Goal: Ask a question

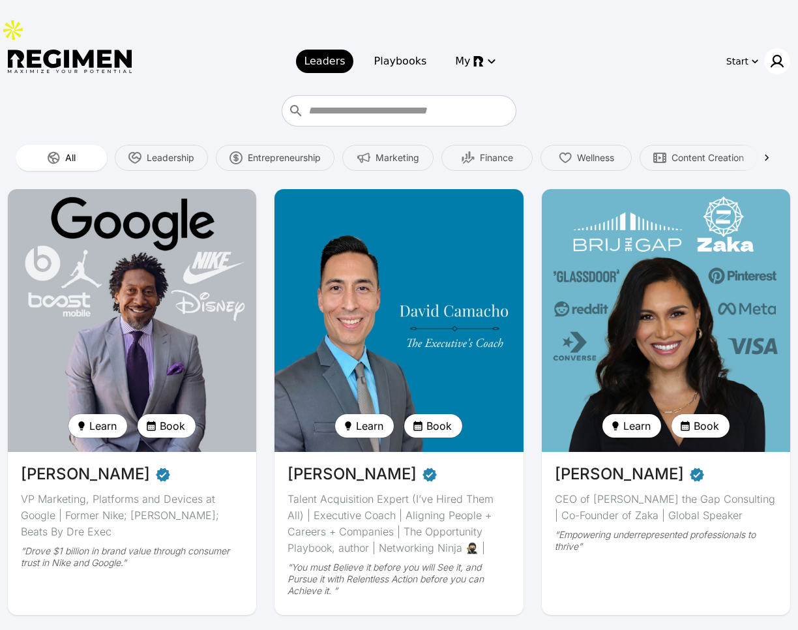
click at [777, 53] on img at bounding box center [778, 61] width 16 height 16
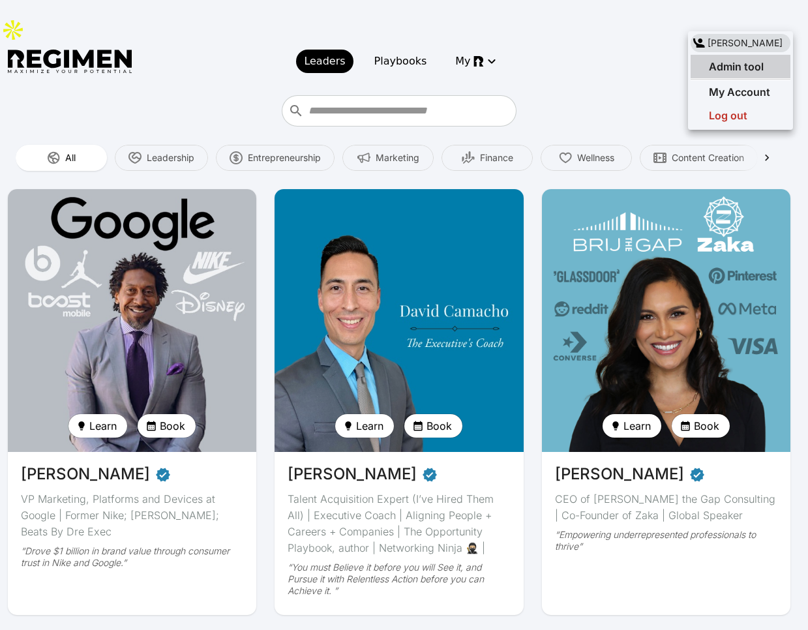
click at [739, 65] on span "Admin tool" at bounding box center [736, 66] width 55 height 13
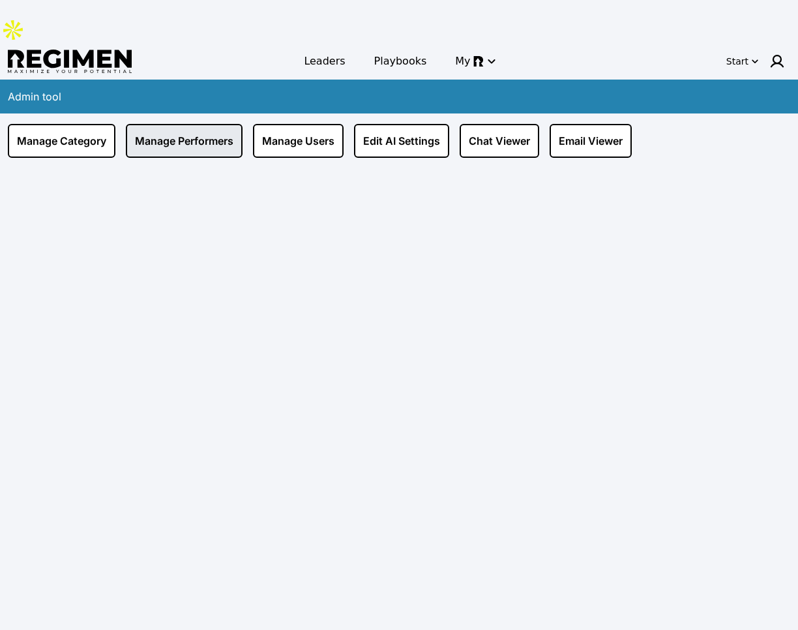
click at [206, 124] on link "Manage Performers" at bounding box center [184, 141] width 117 height 34
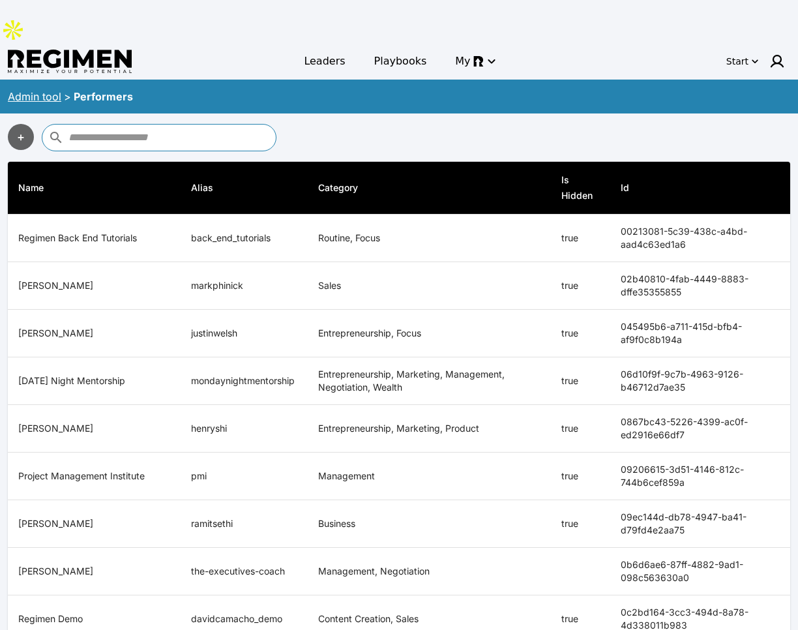
click at [215, 127] on input "text" at bounding box center [170, 137] width 204 height 21
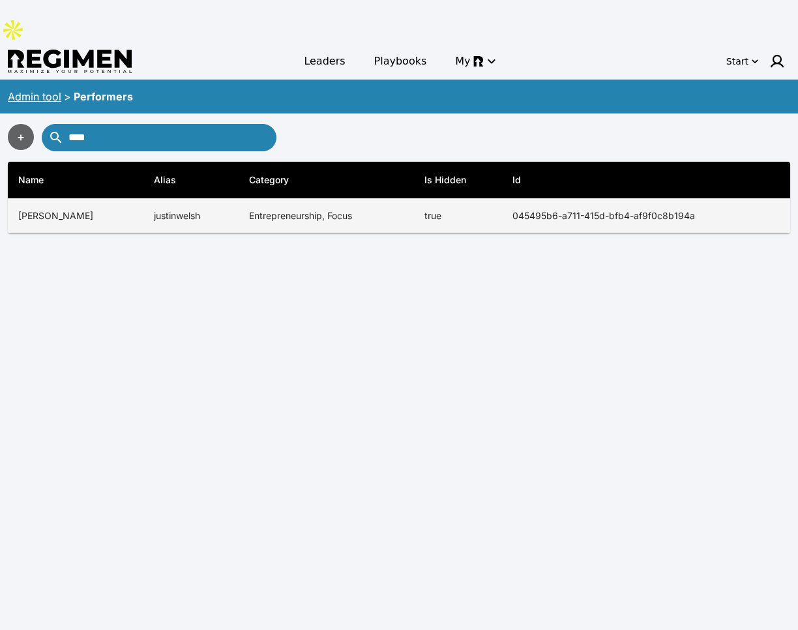
type input "****"
click at [172, 199] on td "justinwelsh" at bounding box center [190, 216] width 95 height 35
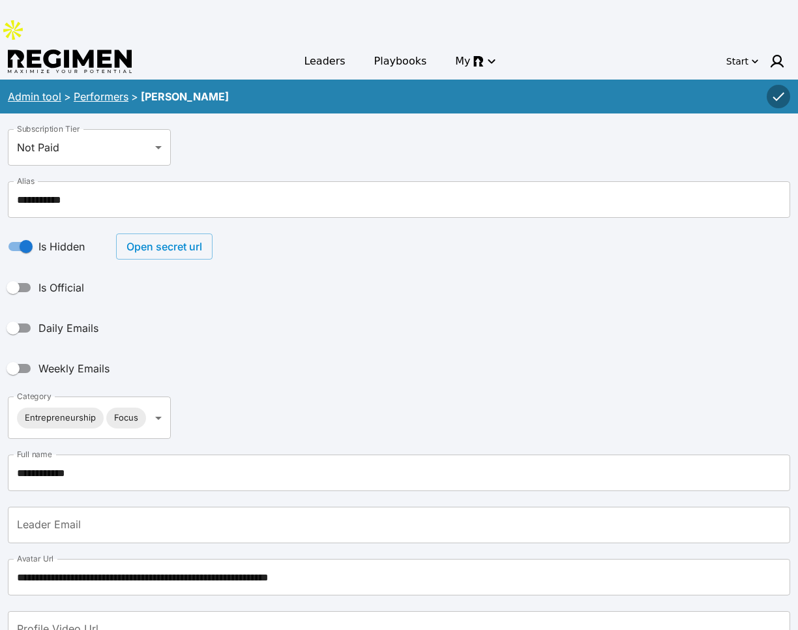
click at [158, 233] on button "Open secret url" at bounding box center [164, 246] width 97 height 26
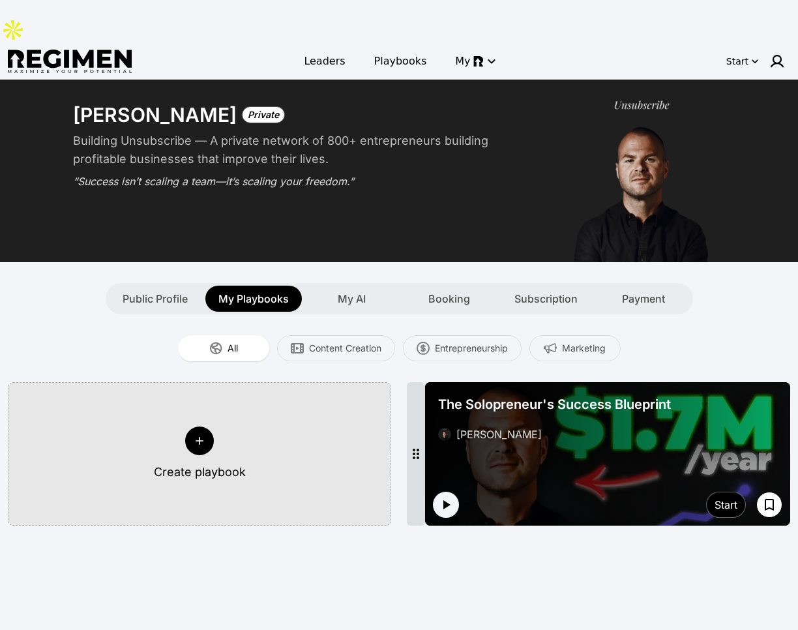
click at [205, 434] on icon at bounding box center [199, 440] width 13 height 13
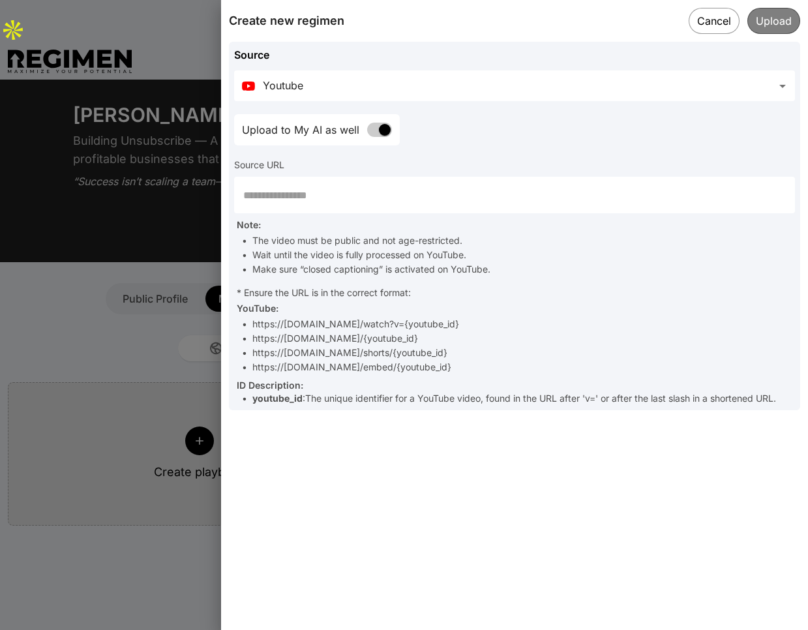
click at [325, 198] on input "text" at bounding box center [514, 195] width 561 height 37
paste input "**********"
type input "**********"
click at [721, 20] on button "Cancel" at bounding box center [714, 20] width 52 height 27
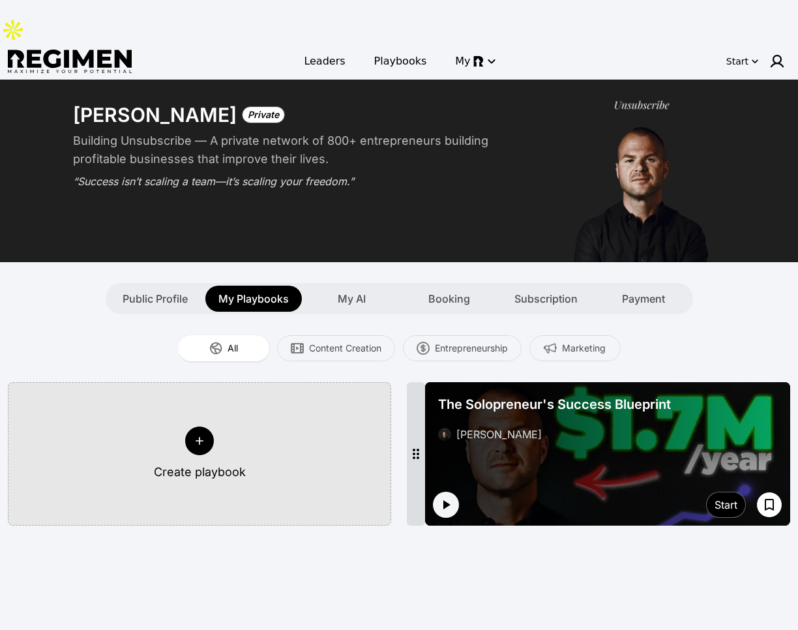
click at [232, 398] on button "Create playbook" at bounding box center [199, 453] width 383 height 143
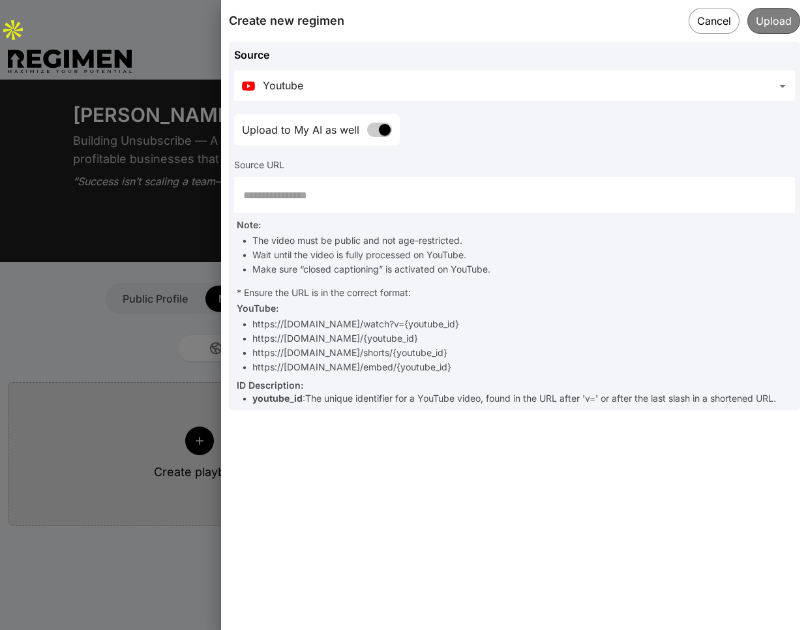
click at [391, 189] on input "text" at bounding box center [514, 195] width 561 height 37
paste input "**********"
type input "**********"
click at [774, 28] on button "Upload" at bounding box center [774, 20] width 54 height 27
click at [590, 479] on div "**********" at bounding box center [514, 315] width 587 height 630
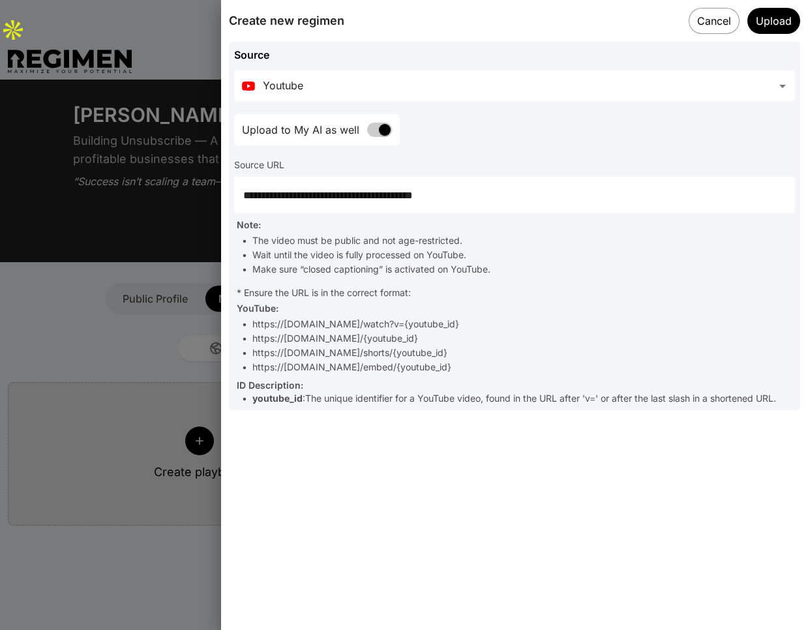
click at [446, 195] on input "**********" at bounding box center [514, 195] width 561 height 37
click at [71, 379] on div at bounding box center [404, 315] width 808 height 630
click at [734, 29] on button "Cancel" at bounding box center [714, 20] width 52 height 27
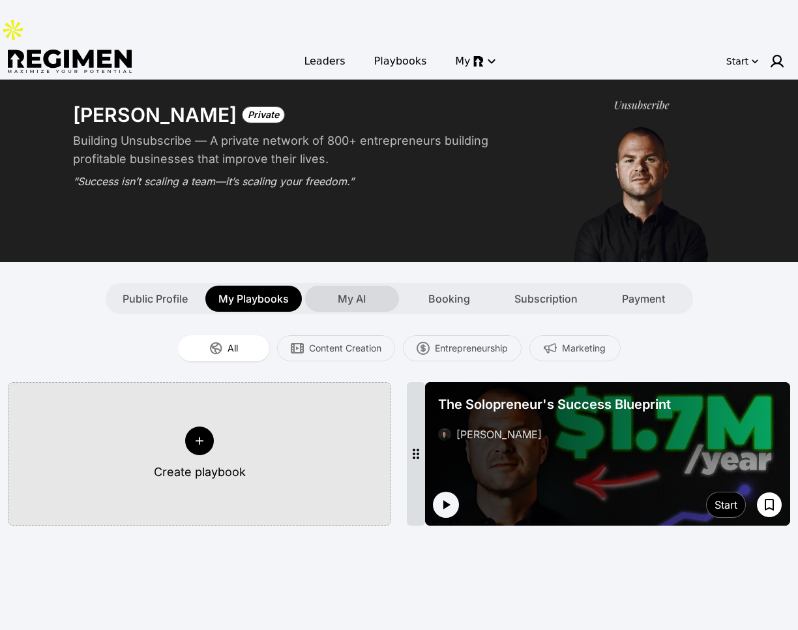
drag, startPoint x: 348, startPoint y: 266, endPoint x: 350, endPoint y: 258, distance: 8.7
click at [348, 286] on div "My AI" at bounding box center [352, 299] width 94 height 26
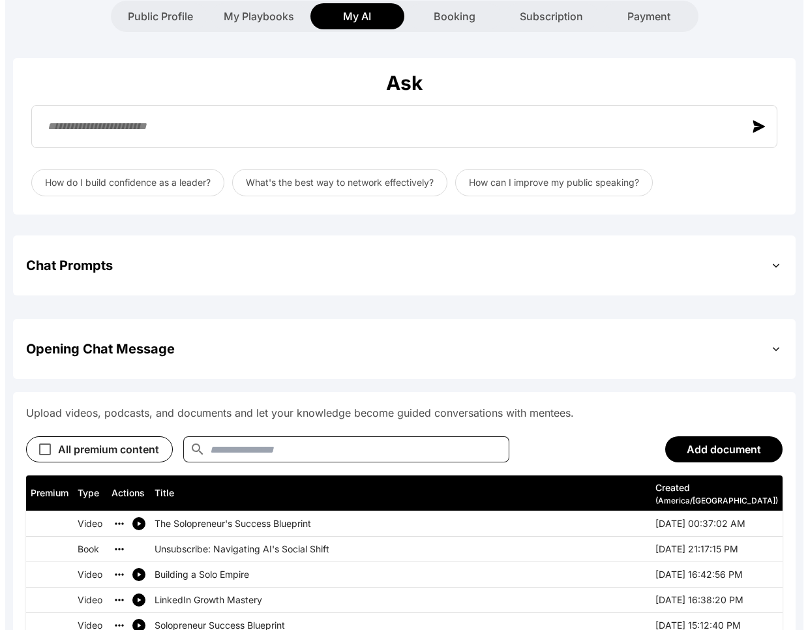
scroll to position [509, 0]
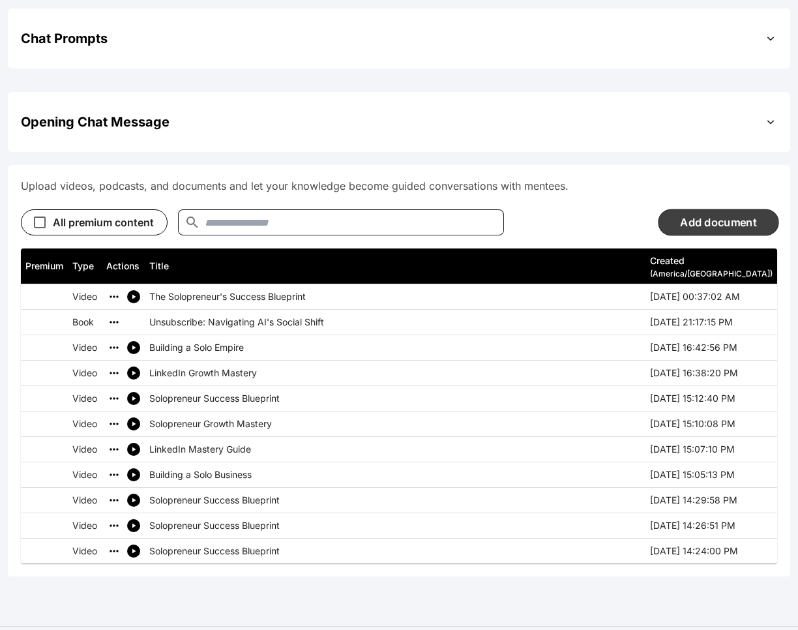
click at [724, 209] on button "Add document" at bounding box center [718, 222] width 121 height 27
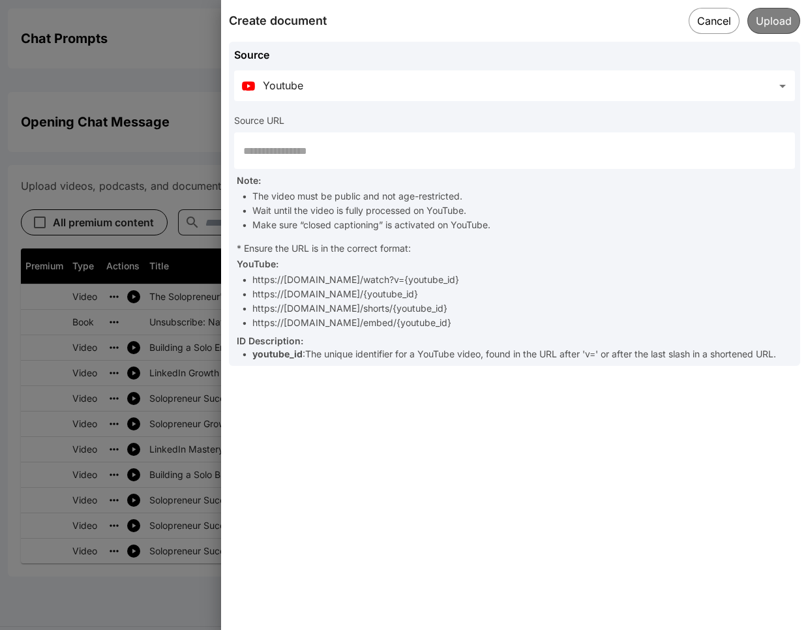
click at [372, 146] on input "text" at bounding box center [514, 150] width 561 height 37
paste input "**********"
type input "**********"
click at [777, 14] on button "Upload" at bounding box center [774, 20] width 54 height 27
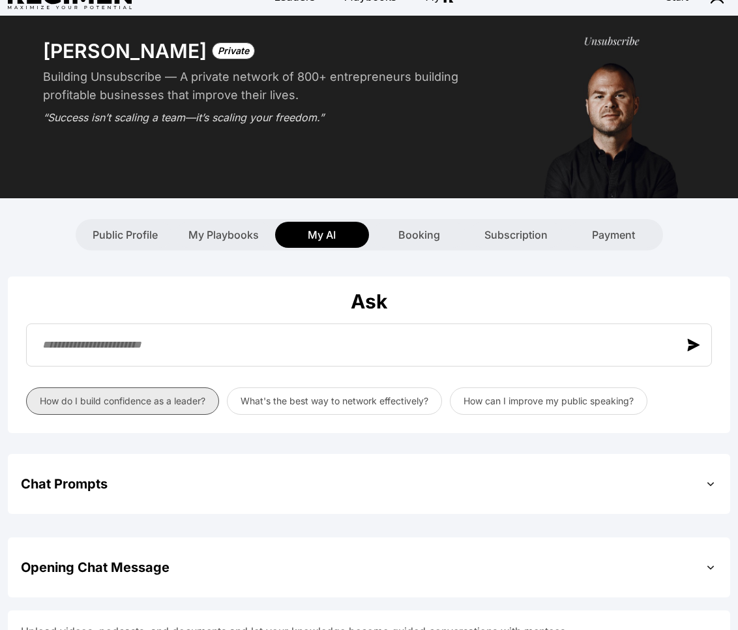
scroll to position [0, 0]
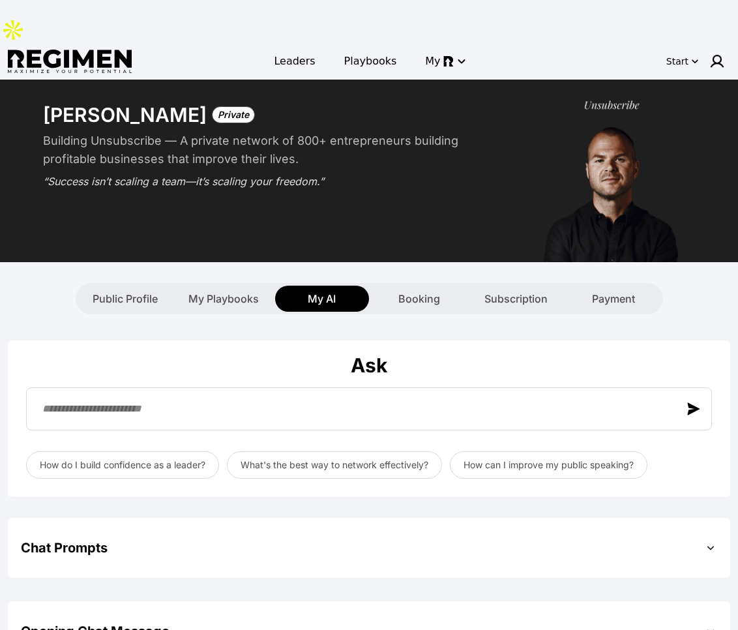
click at [202, 353] on div "Ask" at bounding box center [369, 364] width 697 height 23
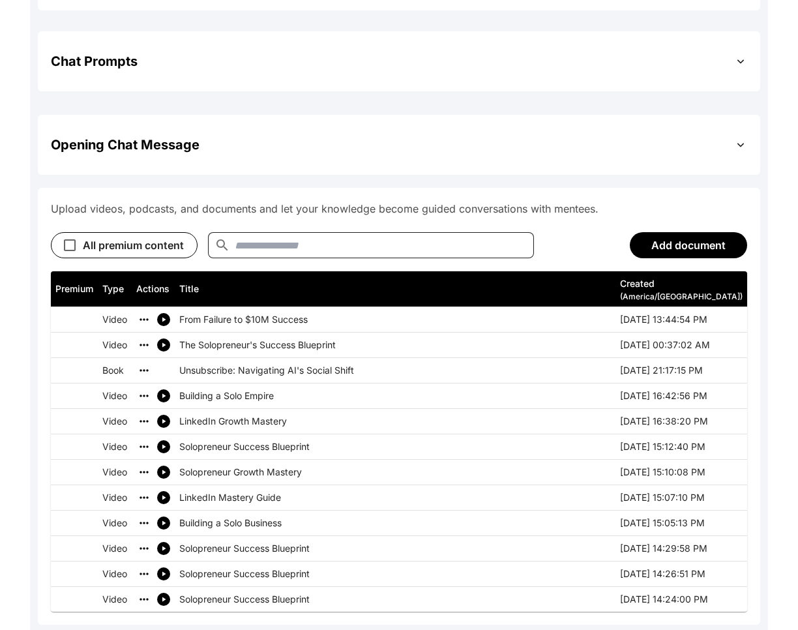
scroll to position [539, 0]
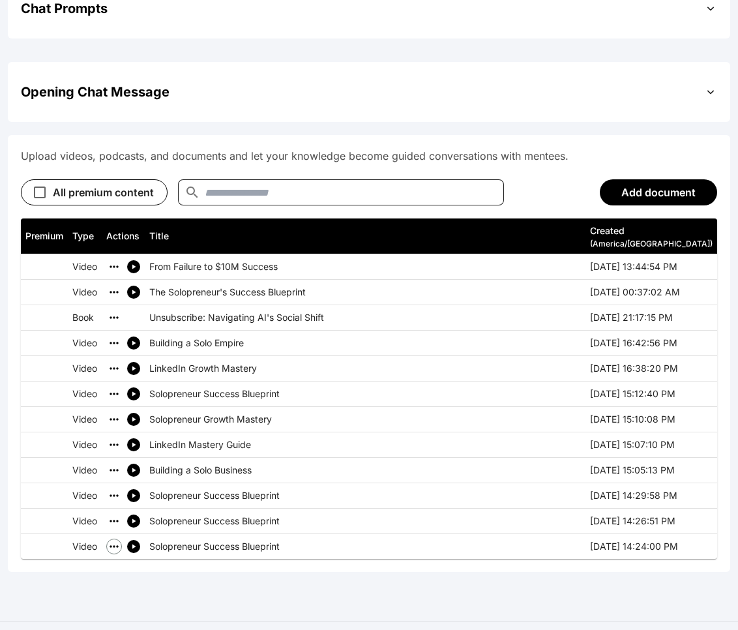
click at [113, 540] on icon "simple table" at bounding box center [114, 546] width 13 height 13
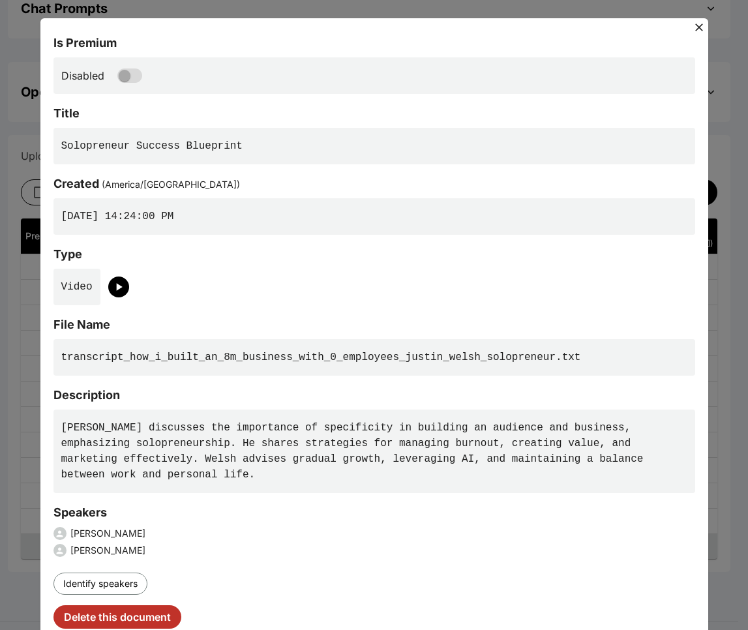
click at [141, 614] on button "Delete this document" at bounding box center [117, 616] width 128 height 23
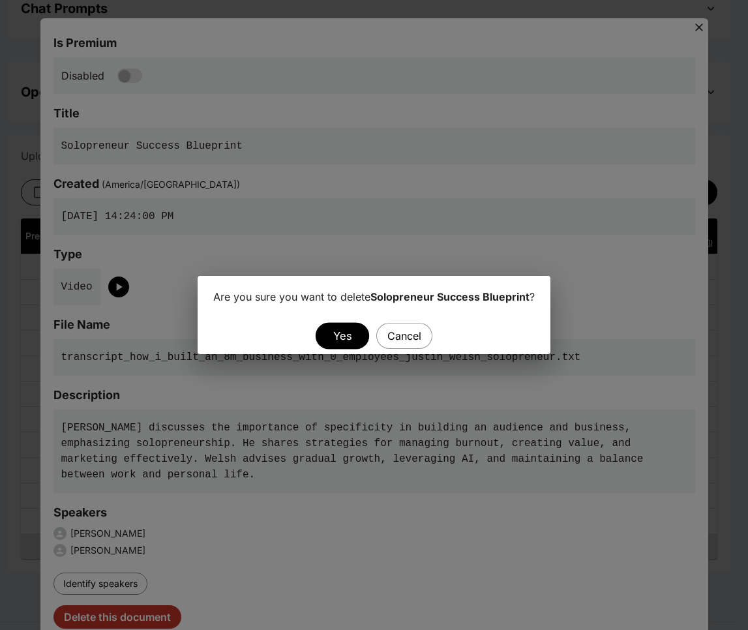
click at [345, 335] on button "Yes" at bounding box center [341, 335] width 53 height 27
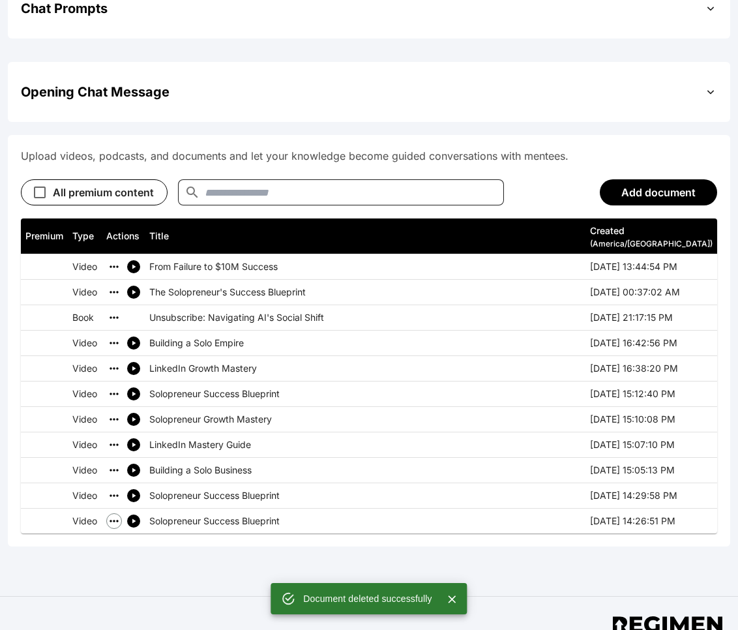
click at [114, 515] on icon "simple table" at bounding box center [114, 521] width 13 height 13
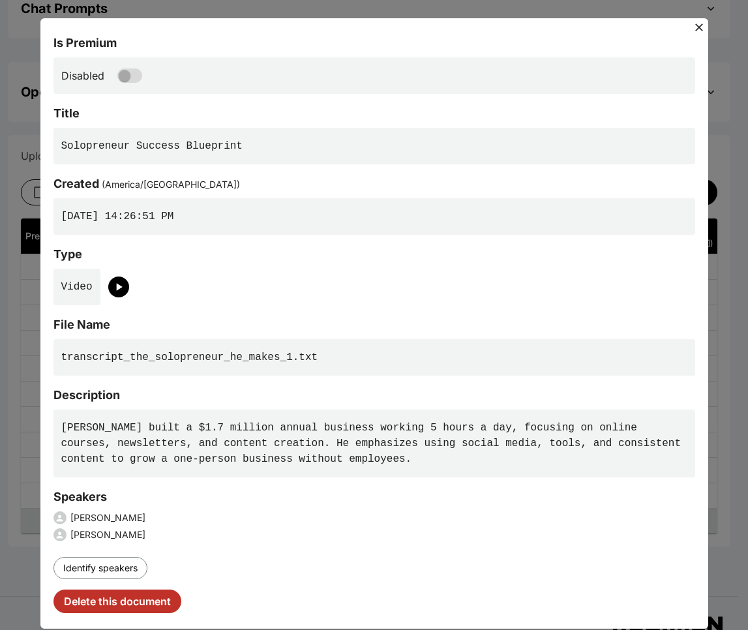
click at [110, 602] on button "Delete this document" at bounding box center [117, 601] width 128 height 23
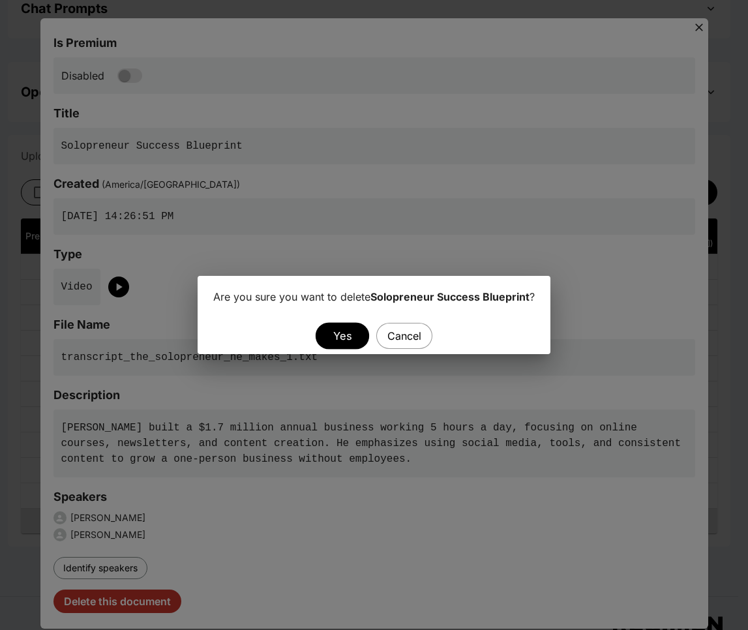
click at [337, 335] on button "Yes" at bounding box center [341, 335] width 53 height 27
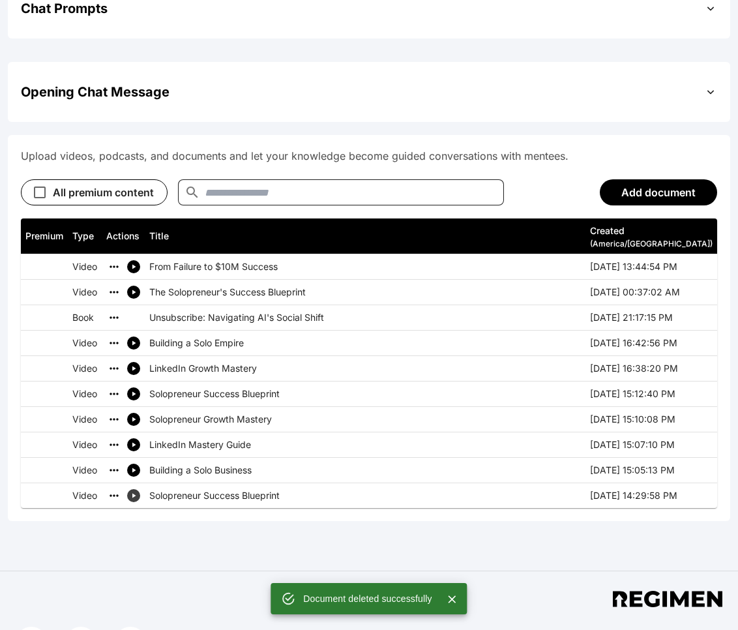
click at [136, 492] on icon "simple table" at bounding box center [134, 496] width 8 height 8
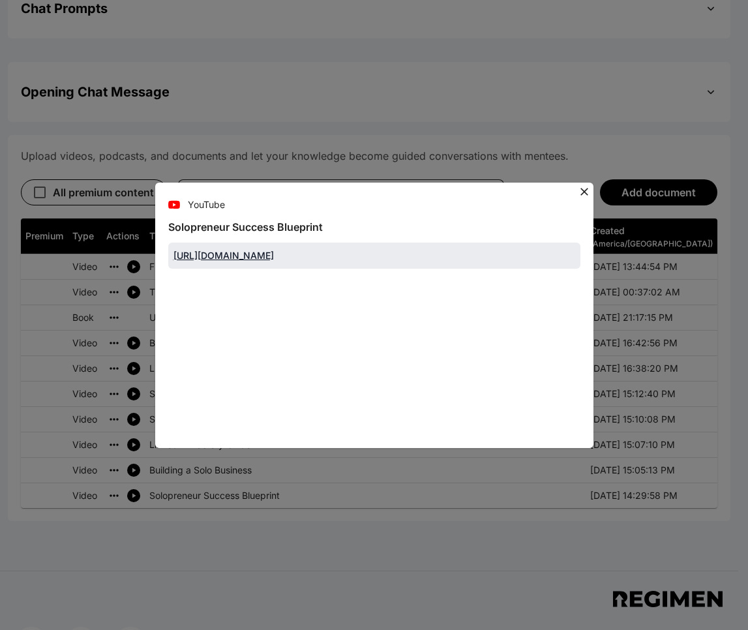
drag, startPoint x: 186, startPoint y: 487, endPoint x: 177, endPoint y: 478, distance: 12.5
click at [186, 487] on div "YouTube Solopreneur Success Blueprint [URL][DOMAIN_NAME]" at bounding box center [374, 315] width 748 height 630
click at [144, 421] on div "YouTube Solopreneur Success Blueprint [URL][DOMAIN_NAME]" at bounding box center [374, 315] width 748 height 630
drag, startPoint x: 585, startPoint y: 188, endPoint x: 564, endPoint y: 203, distance: 25.9
click at [585, 188] on icon at bounding box center [584, 191] width 13 height 13
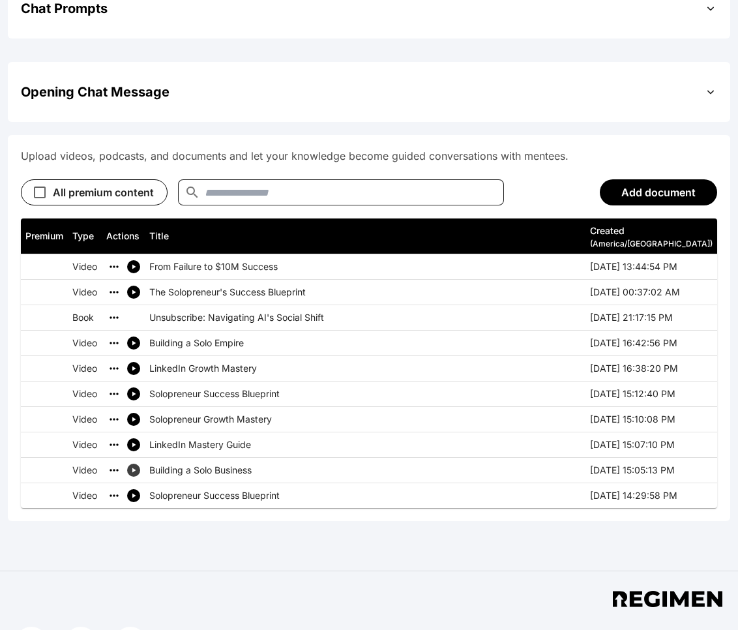
click at [138, 464] on button "simple table" at bounding box center [133, 470] width 13 height 13
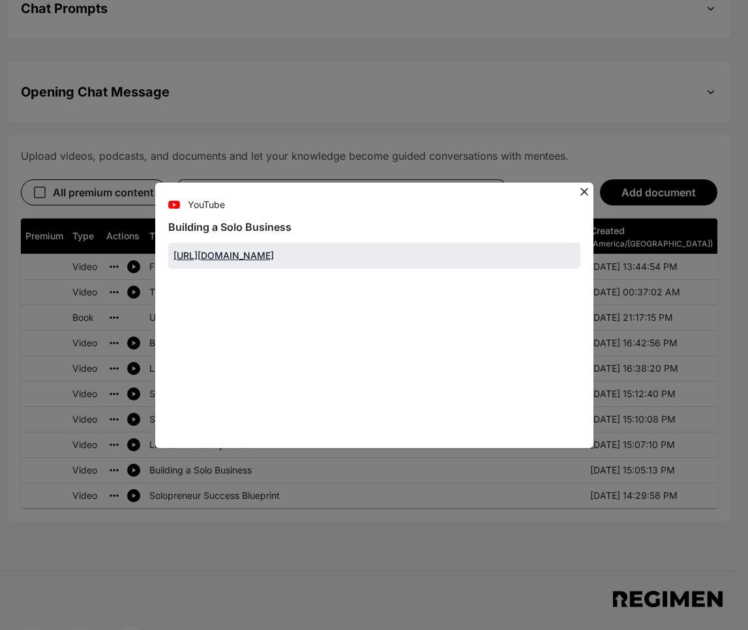
click at [582, 187] on icon at bounding box center [584, 191] width 13 height 13
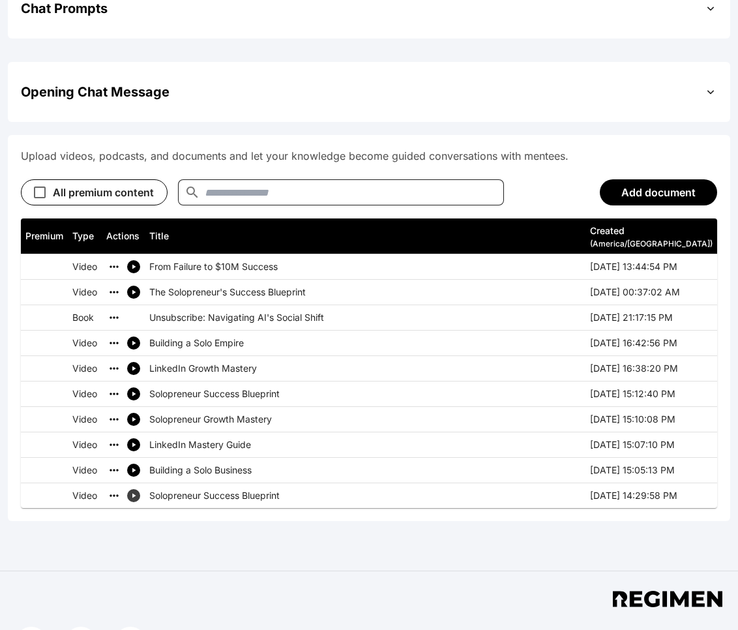
click at [138, 489] on button "simple table" at bounding box center [133, 495] width 13 height 13
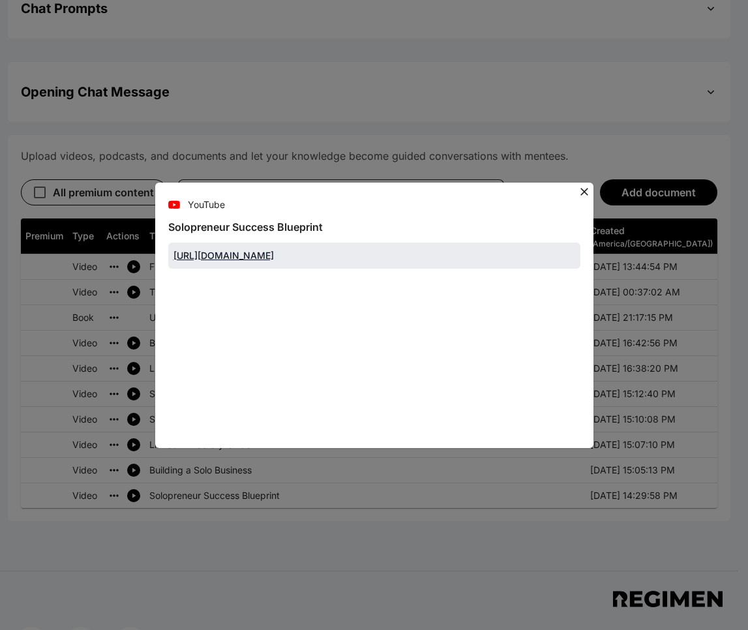
click at [581, 189] on icon at bounding box center [584, 192] width 8 height 8
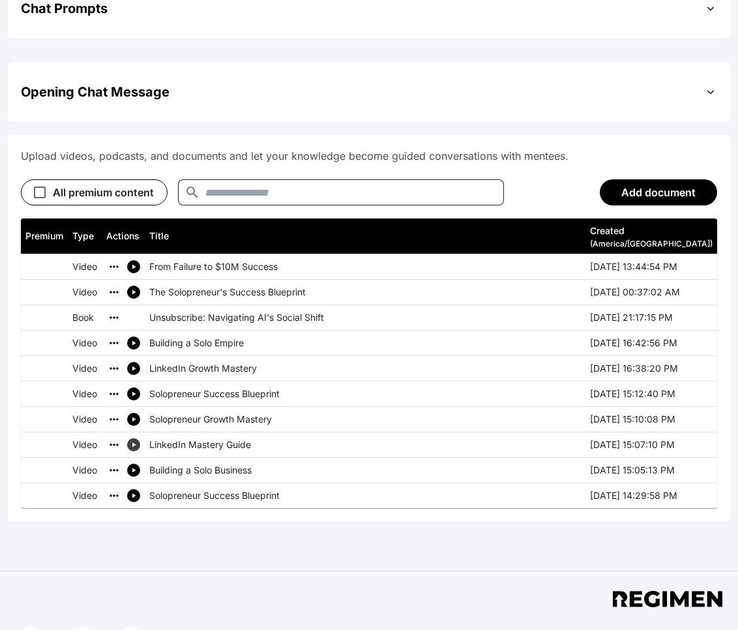
click at [138, 441] on icon "simple table" at bounding box center [134, 445] width 8 height 8
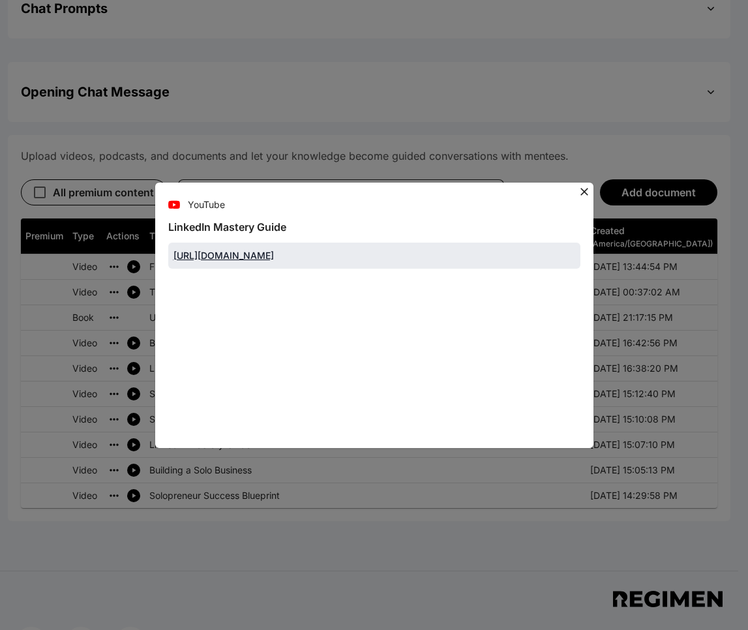
click at [586, 186] on icon at bounding box center [584, 191] width 13 height 13
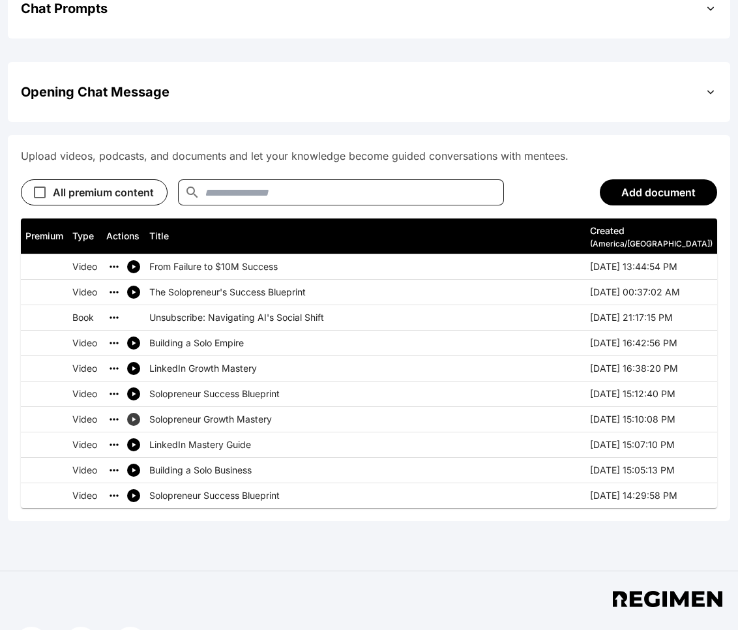
click at [137, 415] on icon "simple table" at bounding box center [134, 419] width 8 height 8
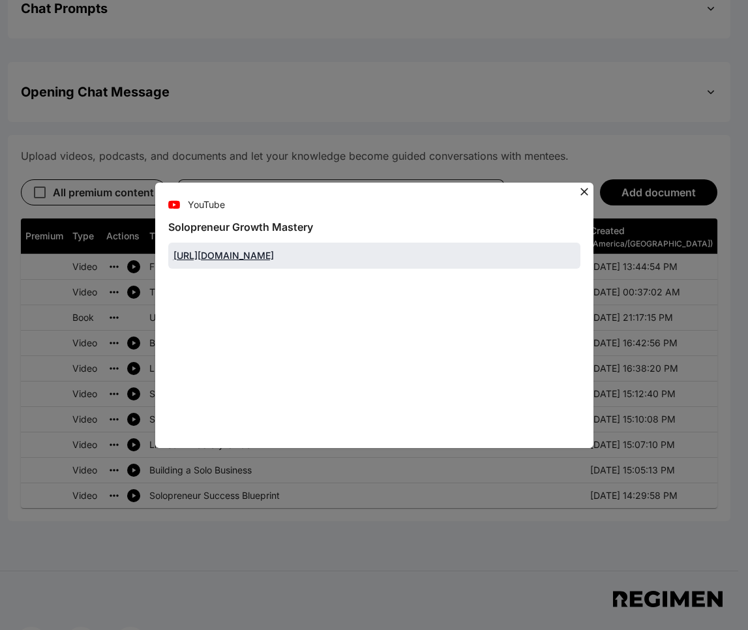
click at [582, 186] on icon at bounding box center [584, 191] width 13 height 13
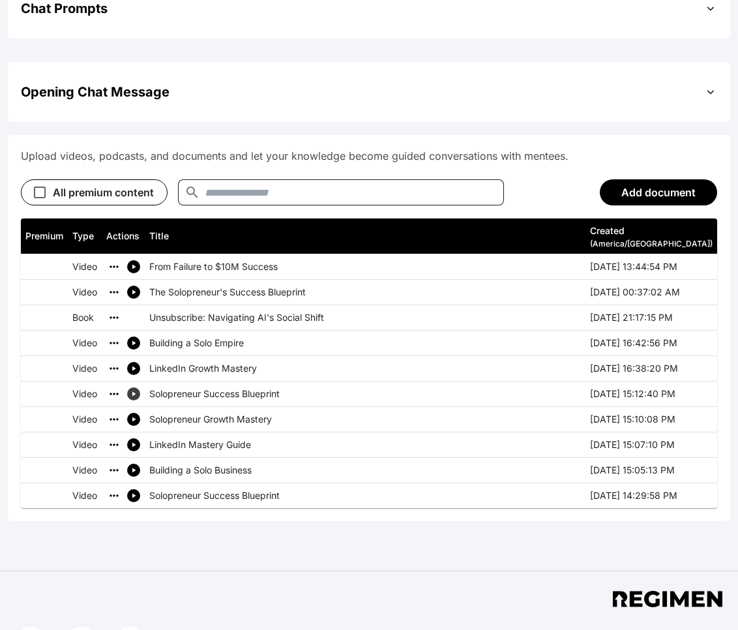
click at [138, 390] on icon "simple table" at bounding box center [134, 394] width 8 height 8
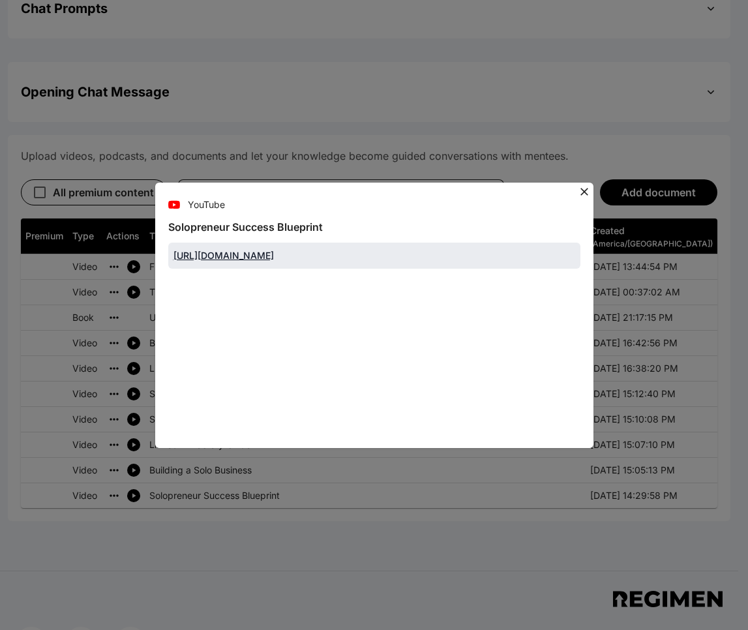
click at [589, 188] on icon at bounding box center [584, 191] width 13 height 13
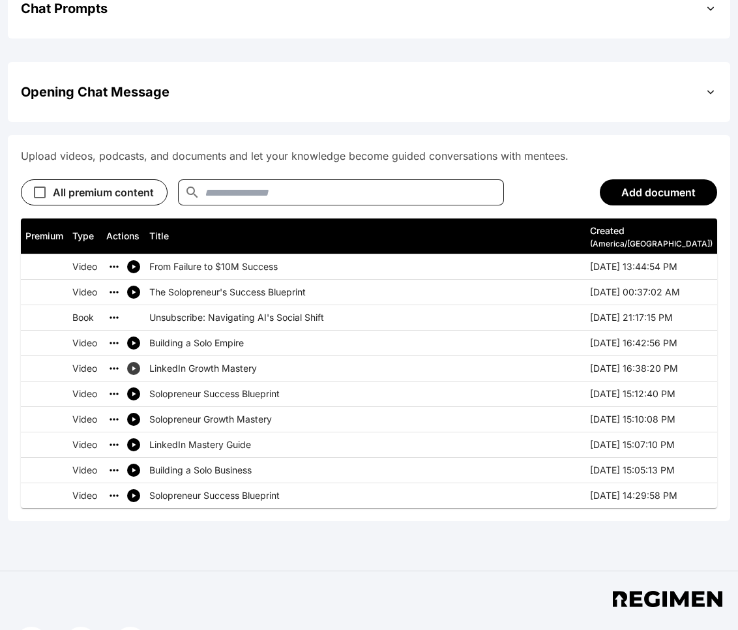
click at [132, 365] on icon "simple table" at bounding box center [134, 369] width 8 height 8
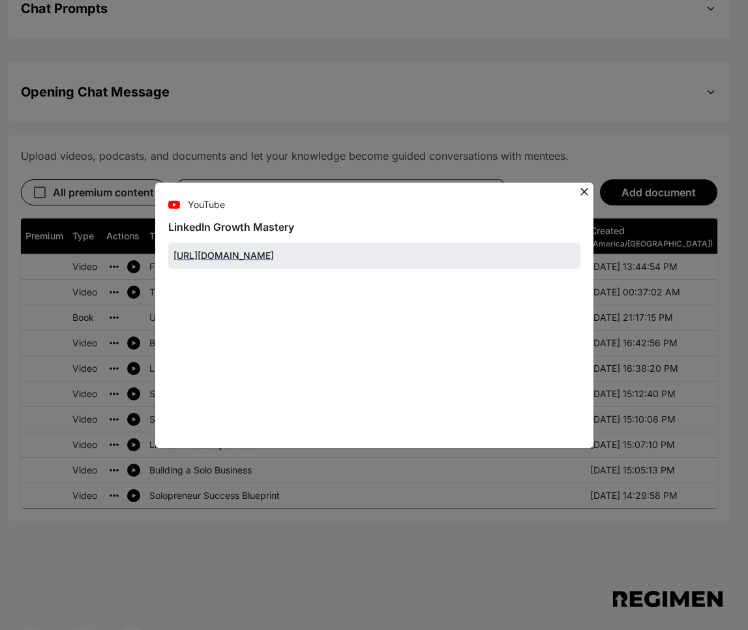
click at [582, 189] on icon at bounding box center [584, 192] width 8 height 8
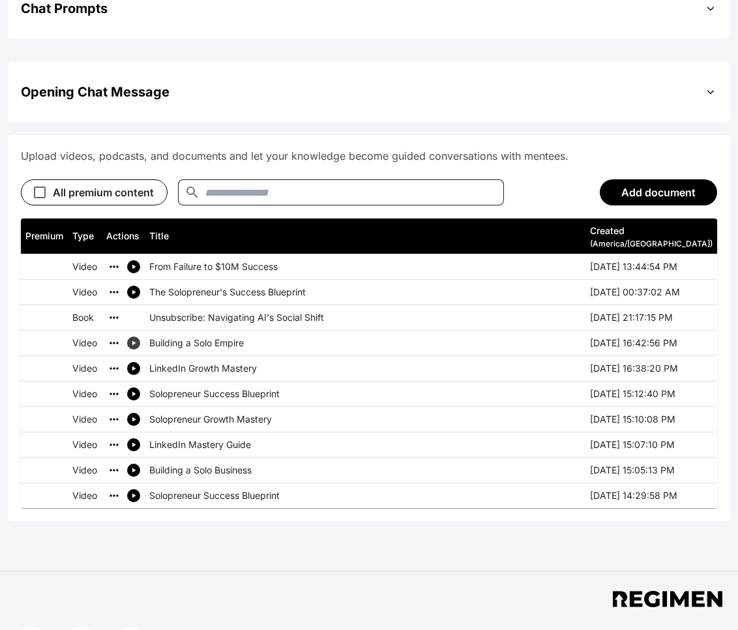
click at [136, 339] on icon "simple table" at bounding box center [134, 343] width 8 height 8
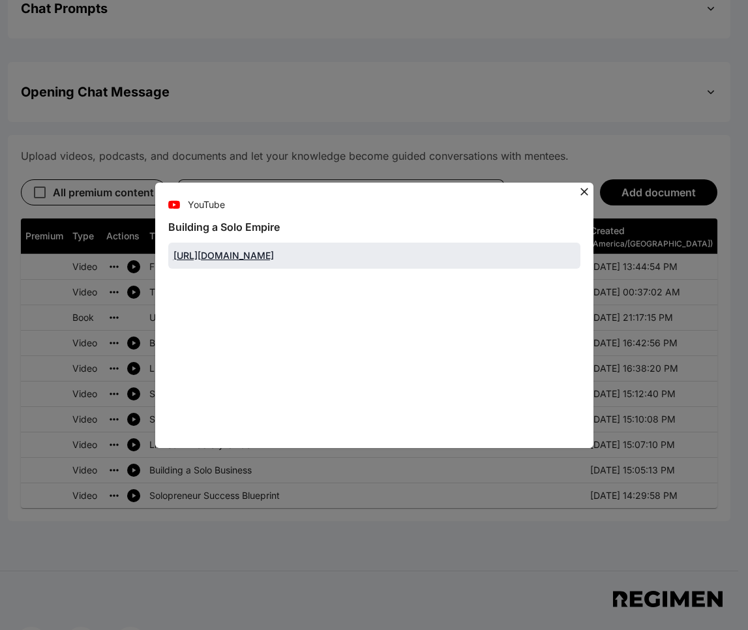
click at [584, 192] on icon at bounding box center [584, 192] width 8 height 8
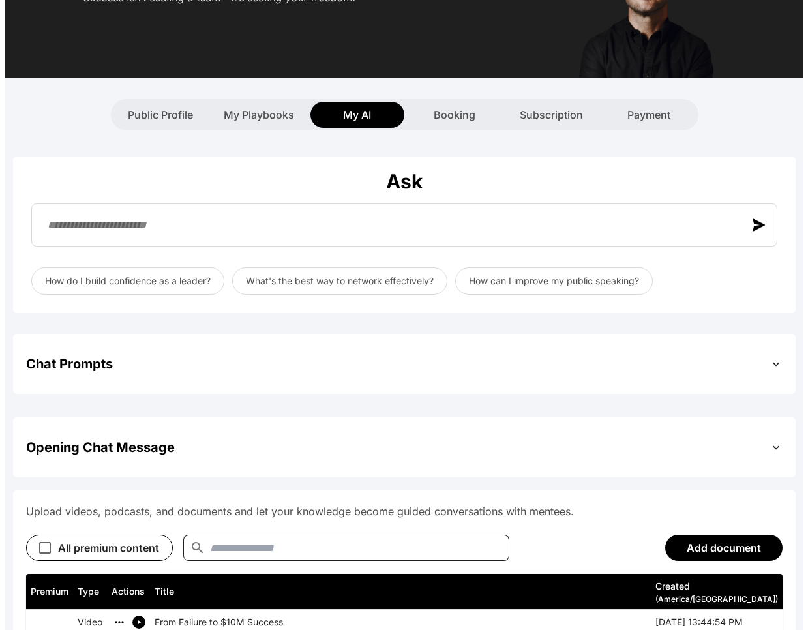
scroll to position [0, 0]
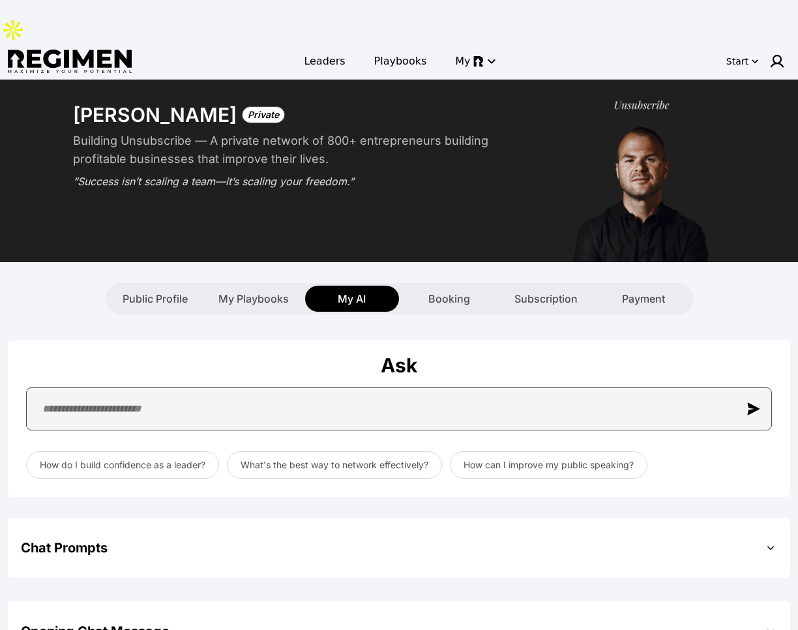
click at [304, 387] on input "text" at bounding box center [399, 408] width 746 height 43
click at [221, 387] on input "**********" at bounding box center [399, 408] width 746 height 43
click at [290, 387] on input "**********" at bounding box center [399, 408] width 746 height 43
type input "**********"
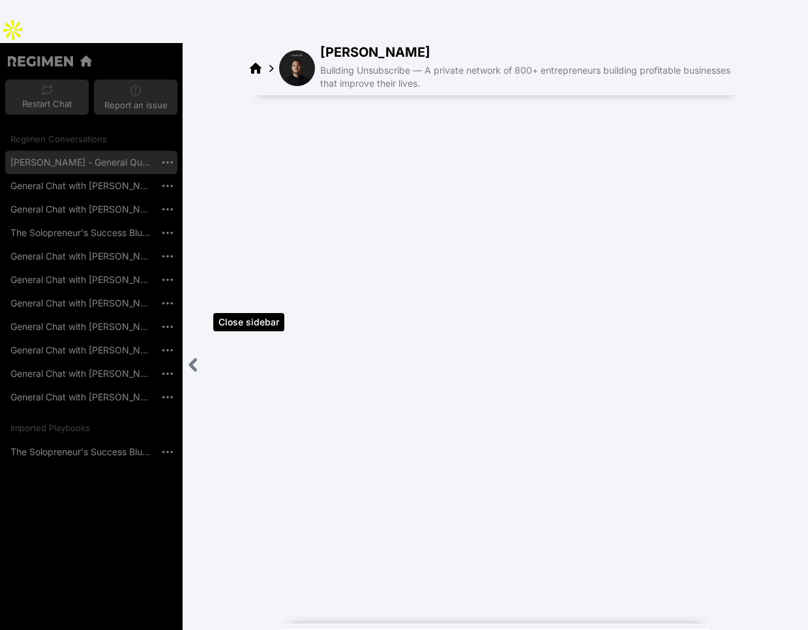
click at [190, 357] on icon "Close sidebar" at bounding box center [193, 365] width 16 height 16
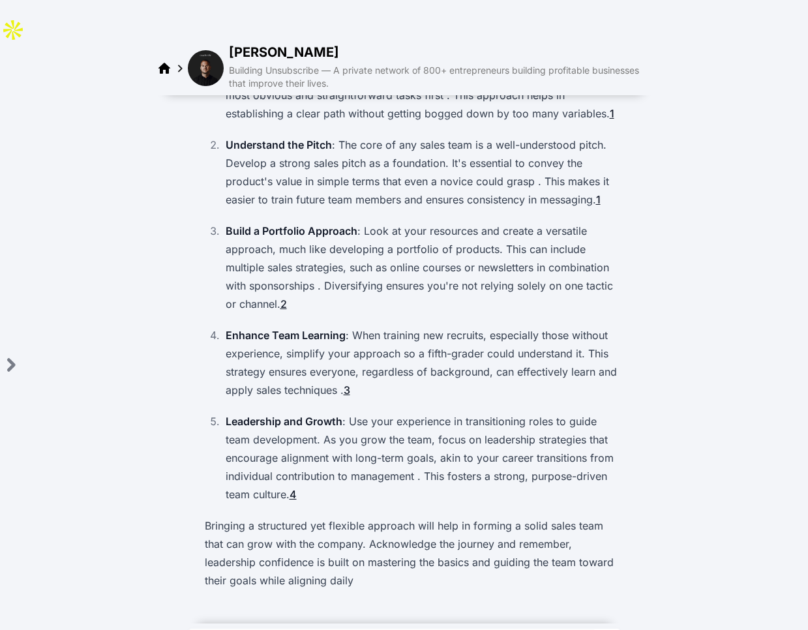
scroll to position [196, 0]
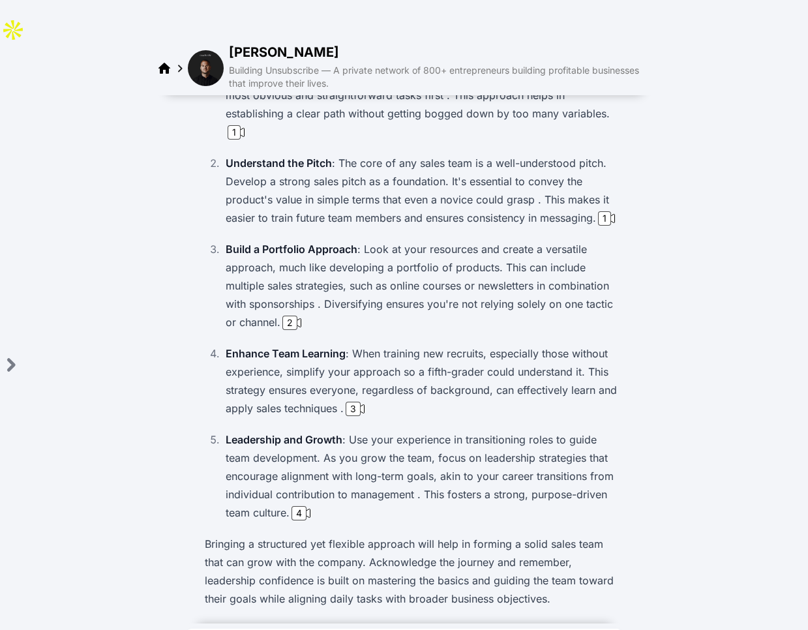
scroll to position [190, 0]
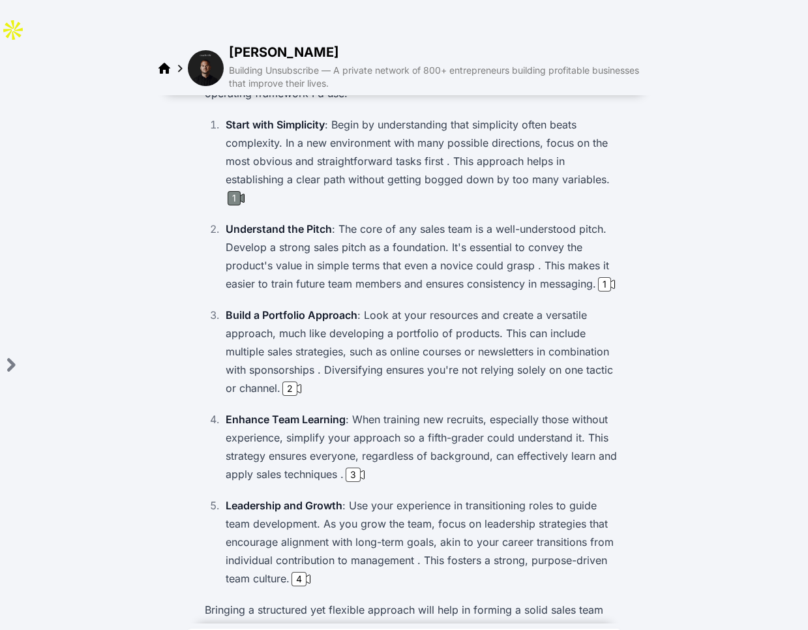
click at [233, 191] on div "1" at bounding box center [234, 198] width 13 height 14
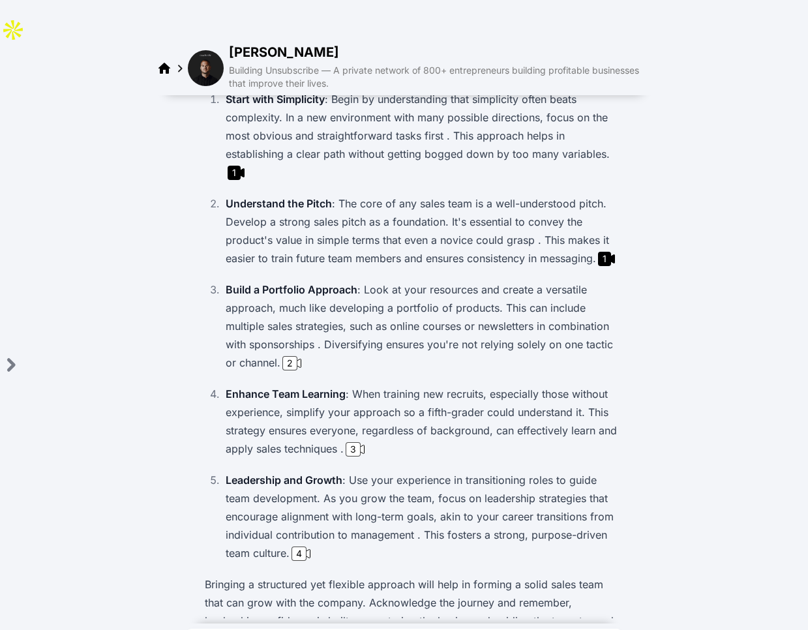
scroll to position [271, 0]
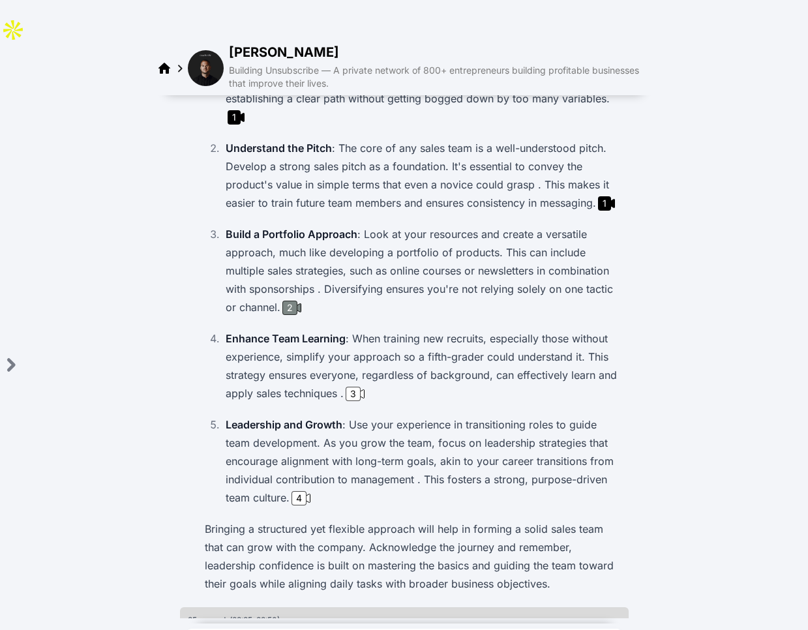
click at [287, 301] on div "2" at bounding box center [289, 308] width 15 height 14
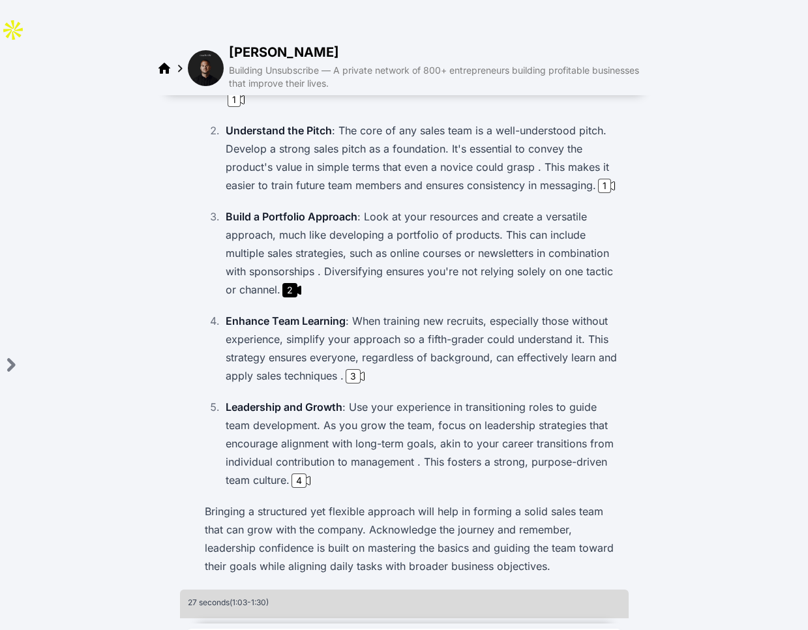
scroll to position [267, 0]
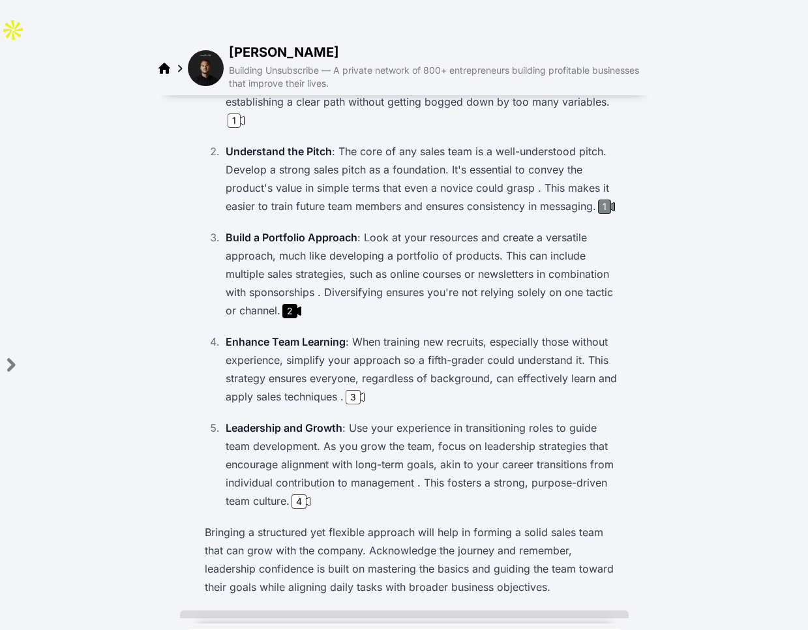
click at [603, 200] on div "1" at bounding box center [604, 207] width 13 height 14
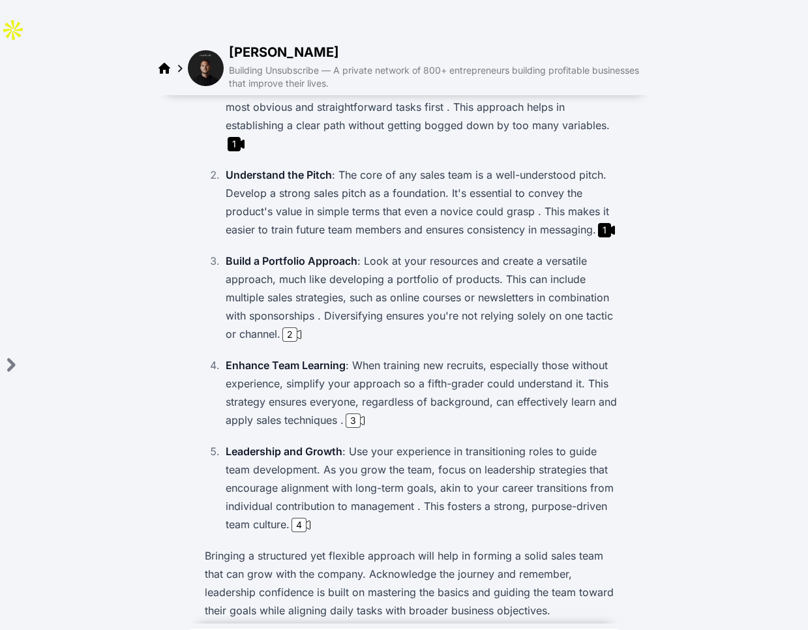
scroll to position [318, 0]
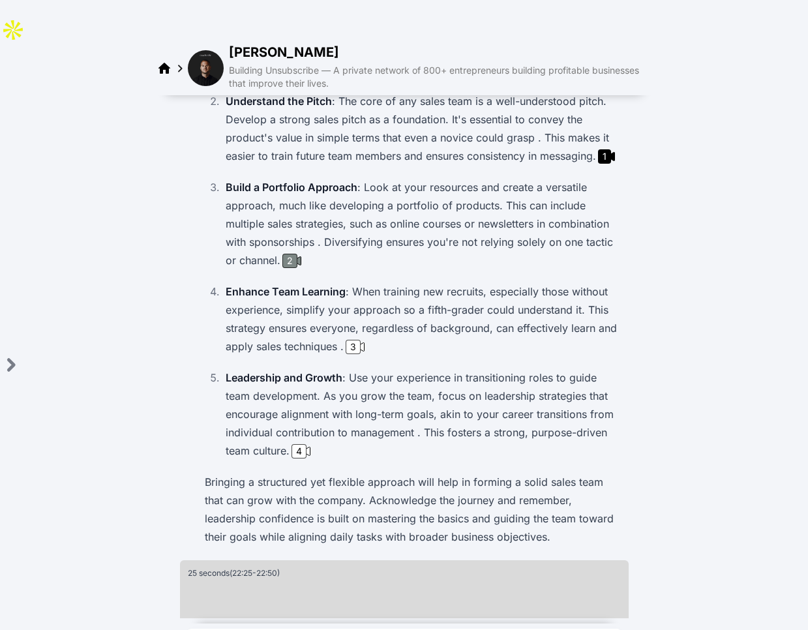
click at [289, 254] on div "2" at bounding box center [289, 261] width 15 height 14
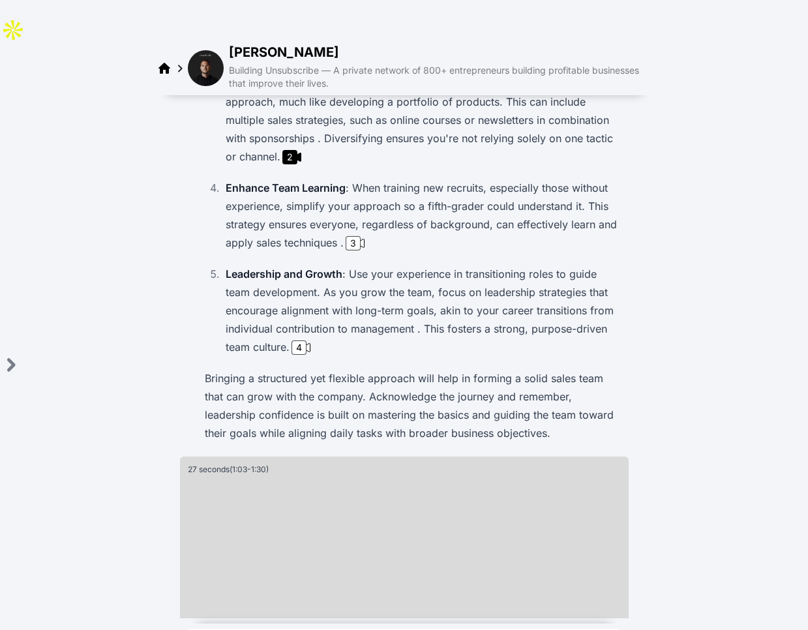
scroll to position [434, 0]
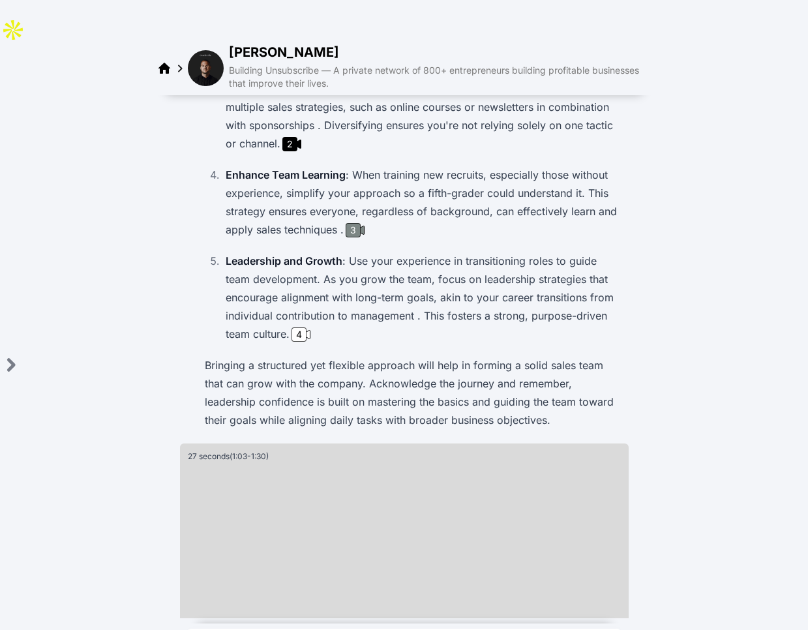
click at [352, 223] on div "3" at bounding box center [353, 230] width 15 height 14
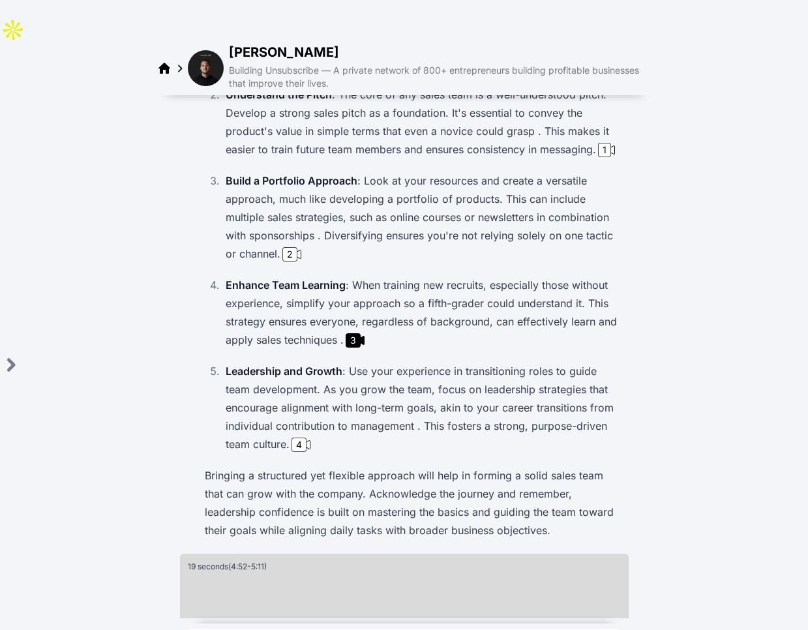
scroll to position [0, 0]
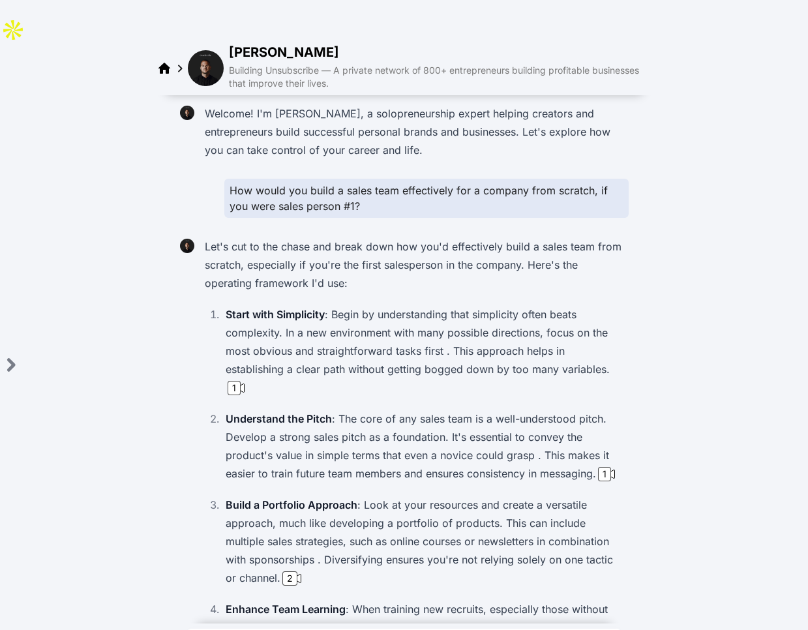
click at [211, 50] on img at bounding box center [206, 68] width 36 height 36
